Goal: Find specific page/section

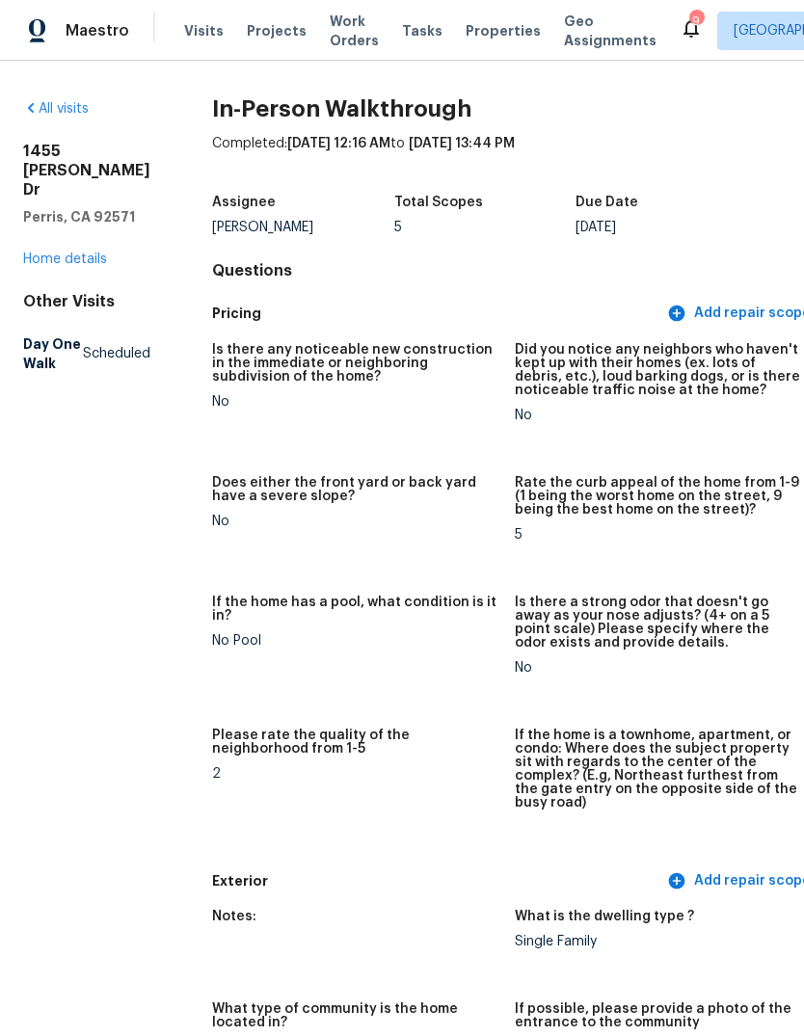
click at [207, 29] on span "Visits" at bounding box center [204, 30] width 40 height 19
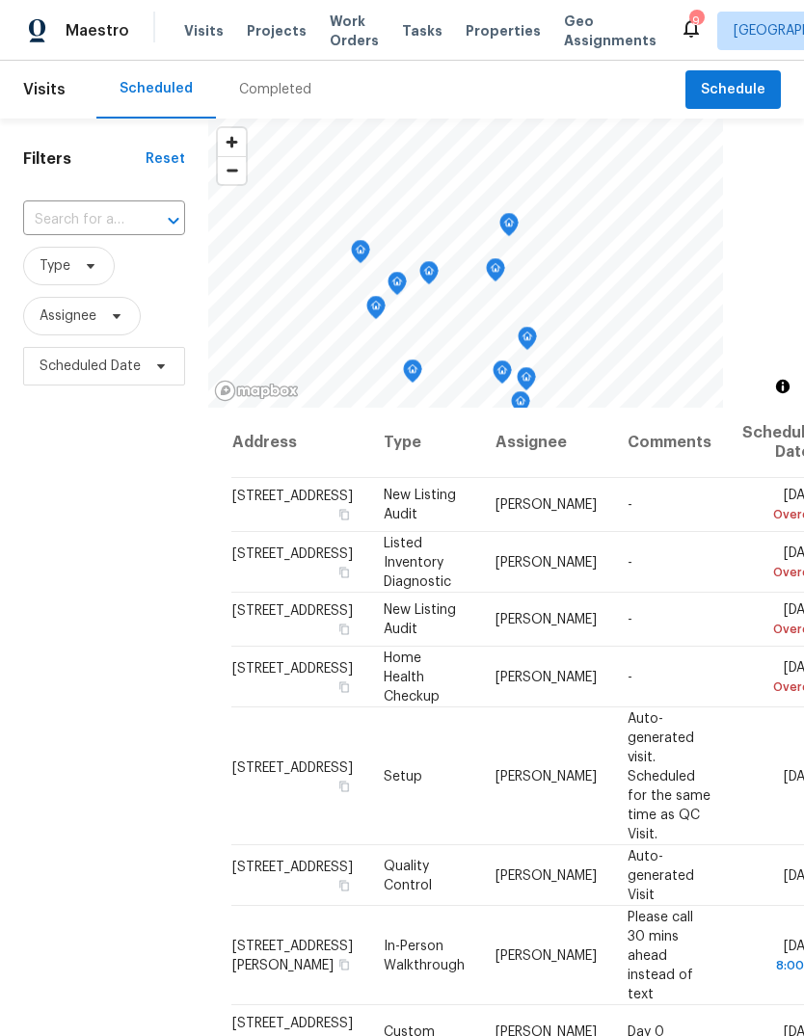
click at [480, 32] on span "Properties" at bounding box center [503, 30] width 75 height 19
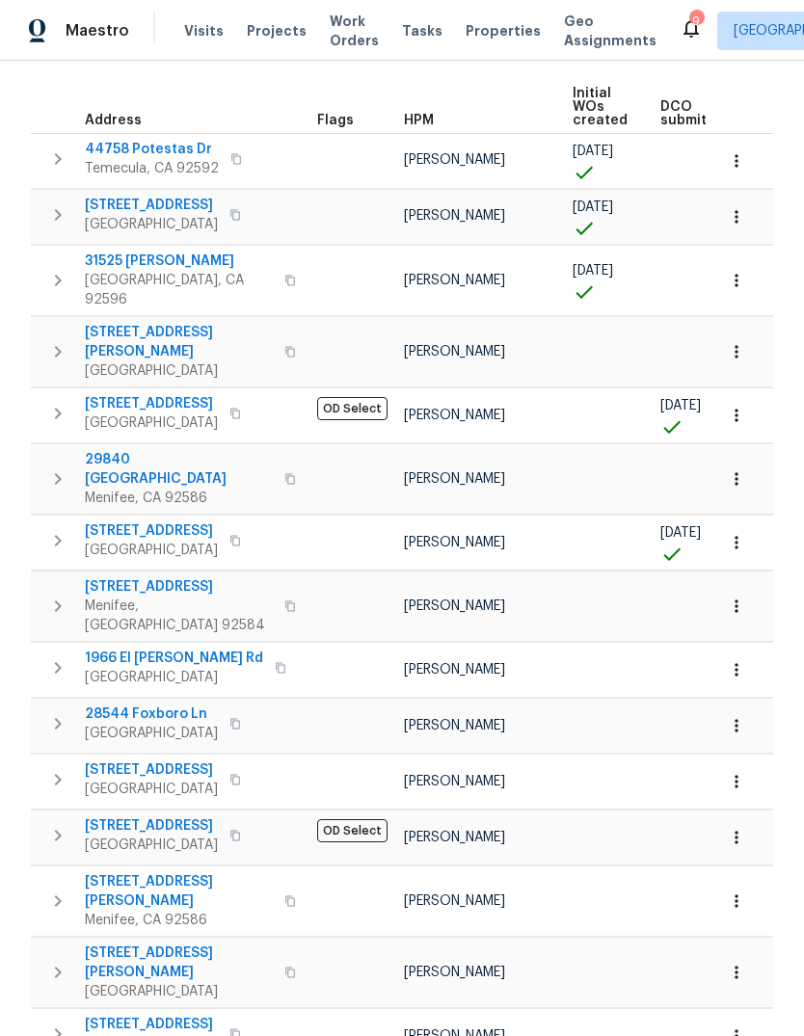
scroll to position [263, 0]
